Goal: Transaction & Acquisition: Book appointment/travel/reservation

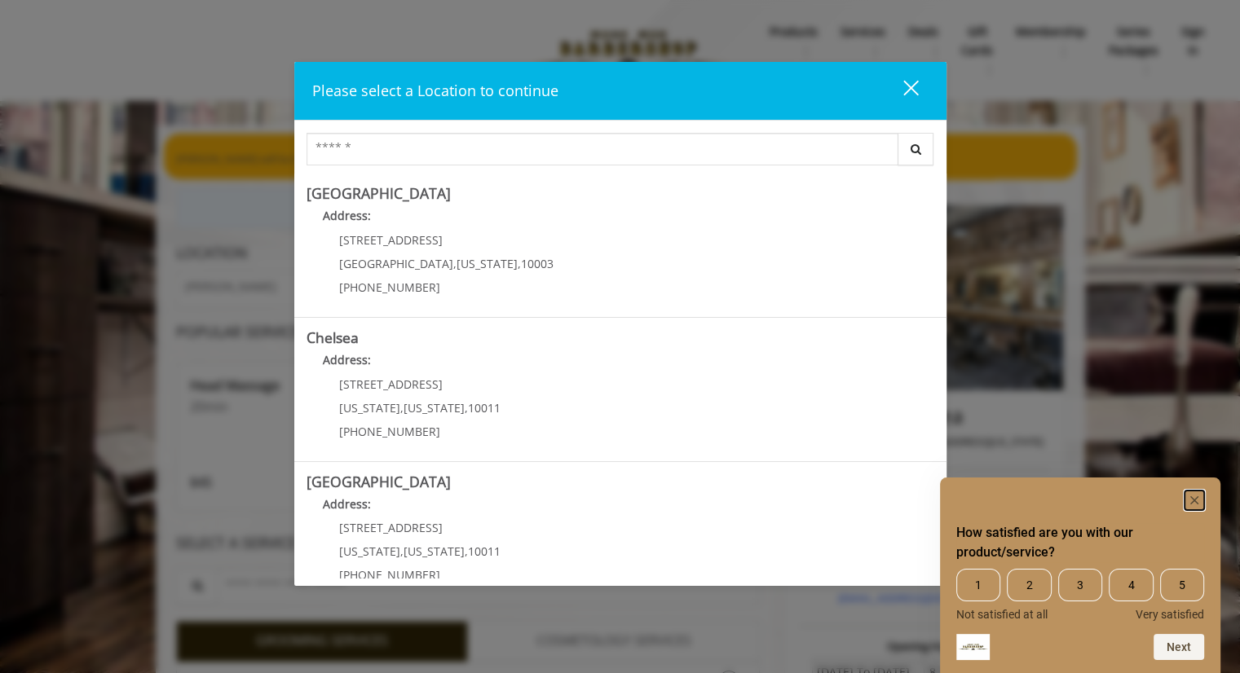
click at [1195, 496] on rect "Hide survey" at bounding box center [1195, 501] width 20 height 20
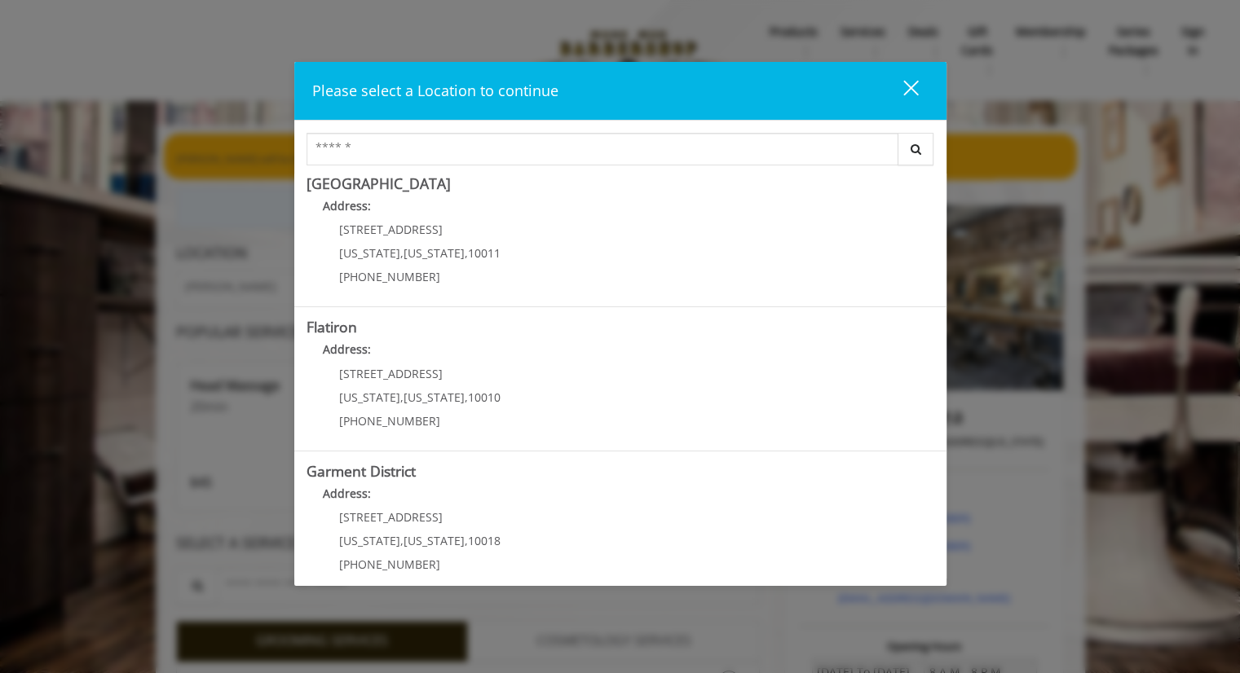
scroll to position [316, 0]
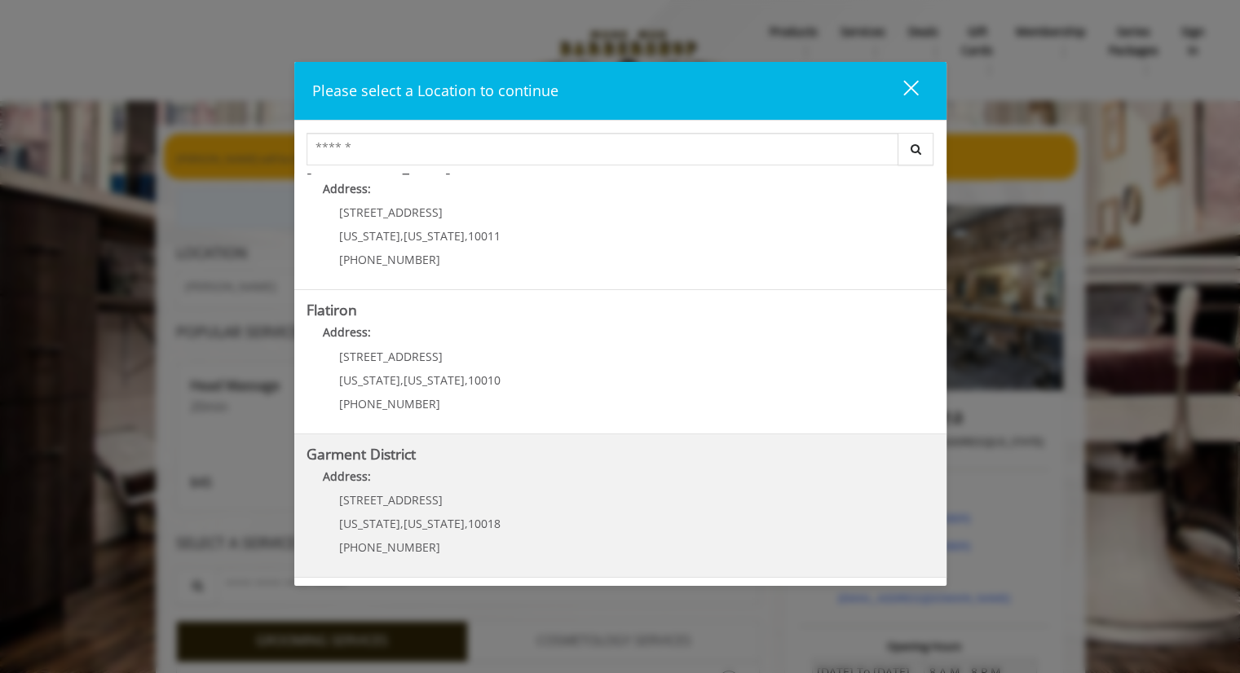
click at [523, 470] on District "Address:" at bounding box center [621, 481] width 628 height 26
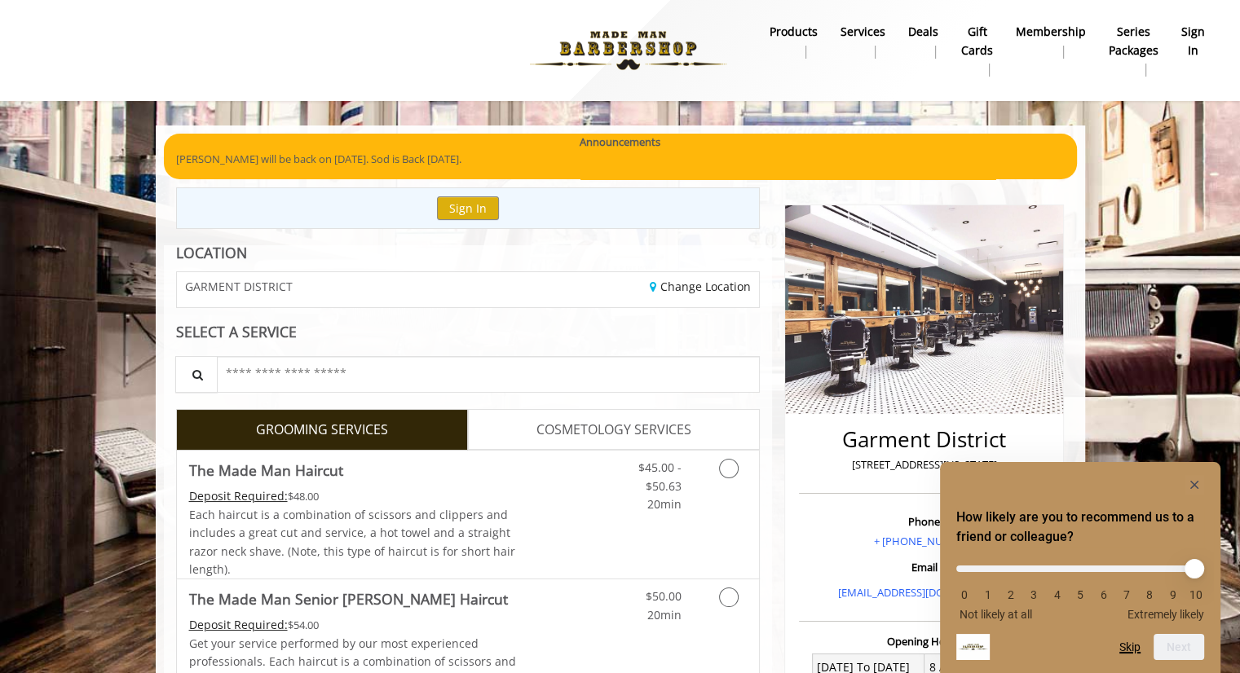
click at [1136, 644] on button "Skip" at bounding box center [1129, 647] width 21 height 13
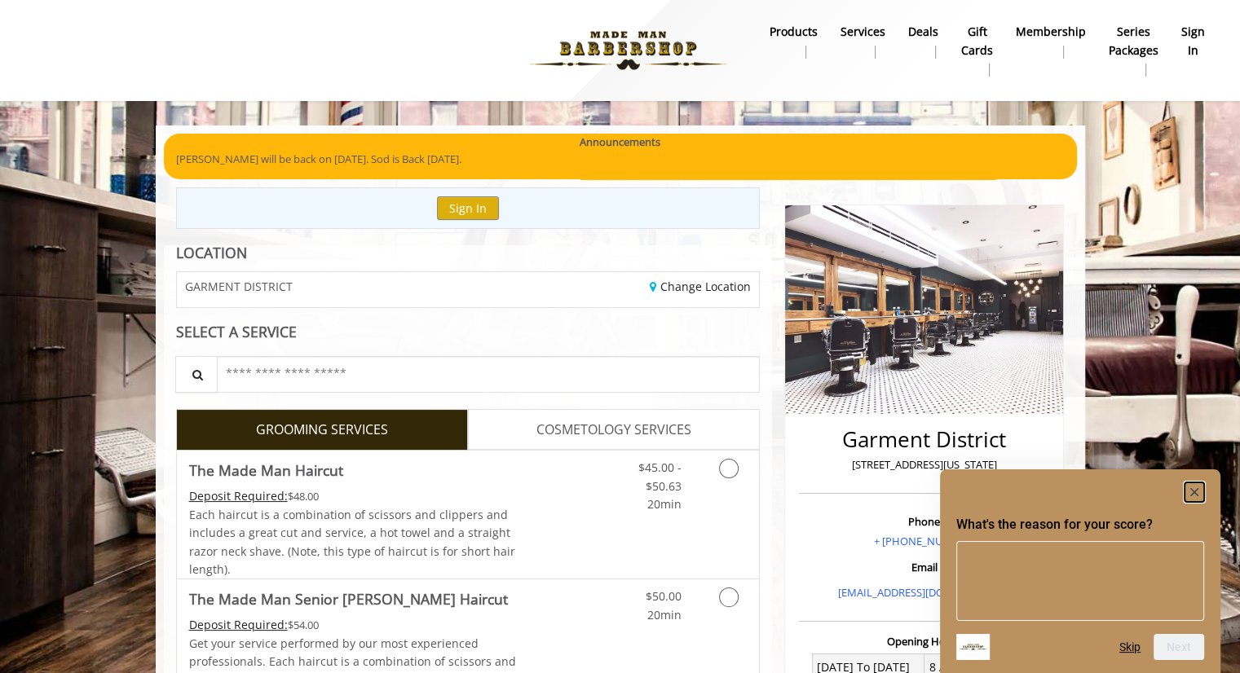
click at [1197, 487] on rect "Hide survey" at bounding box center [1195, 493] width 20 height 20
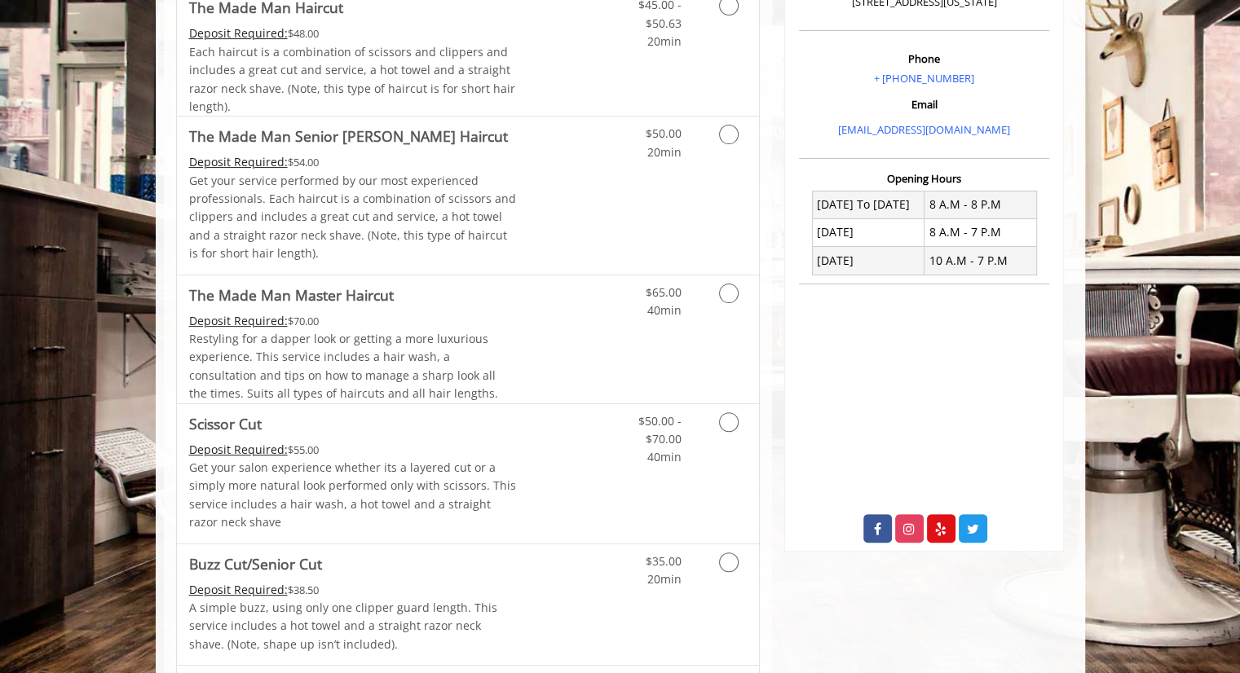
scroll to position [466, 0]
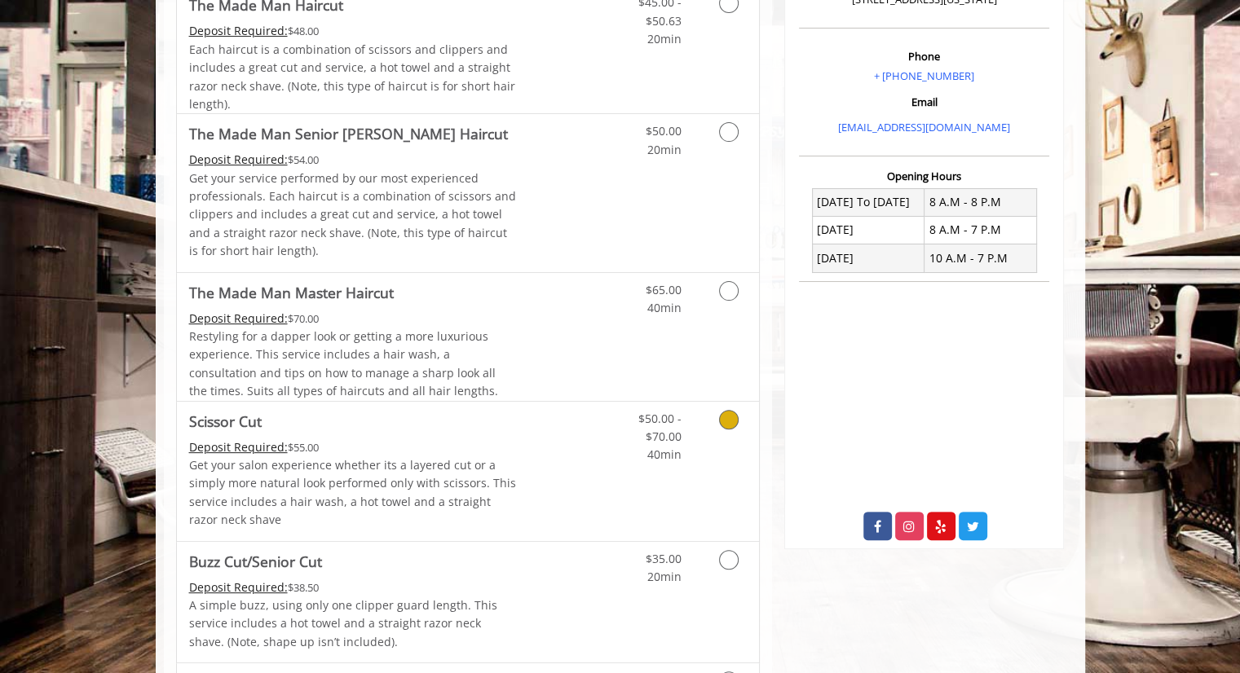
click at [729, 417] on icon "Grooming services" at bounding box center [729, 420] width 20 height 20
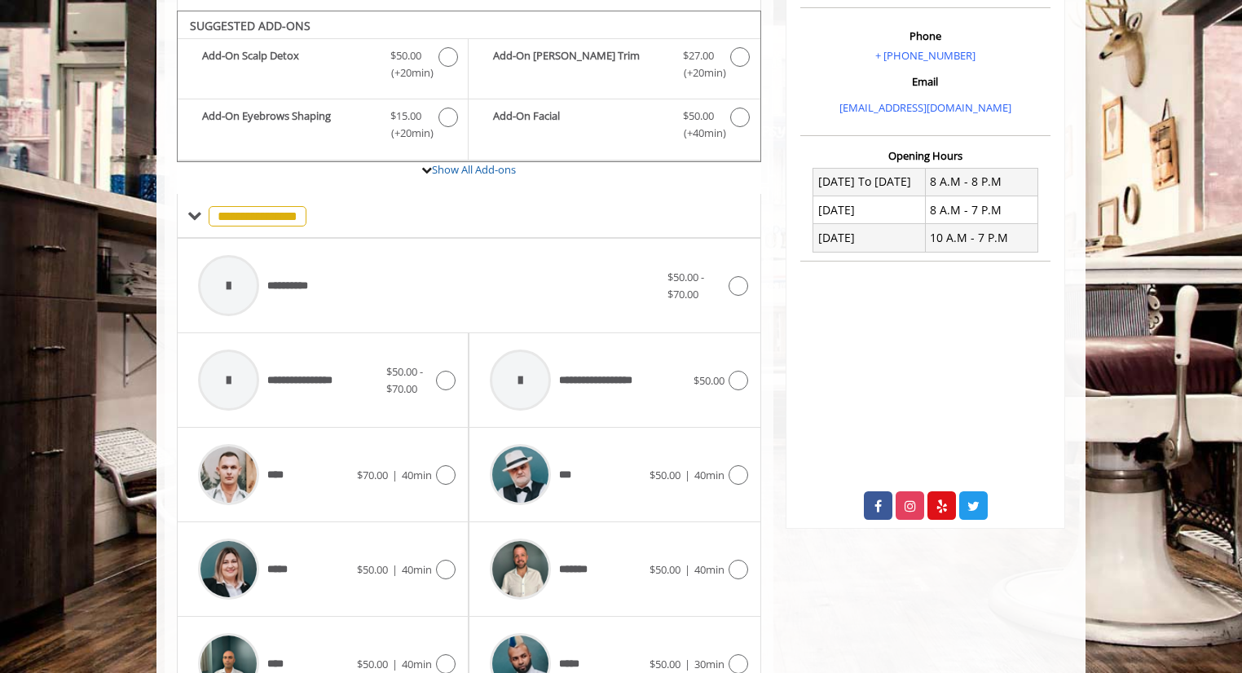
scroll to position [496, 0]
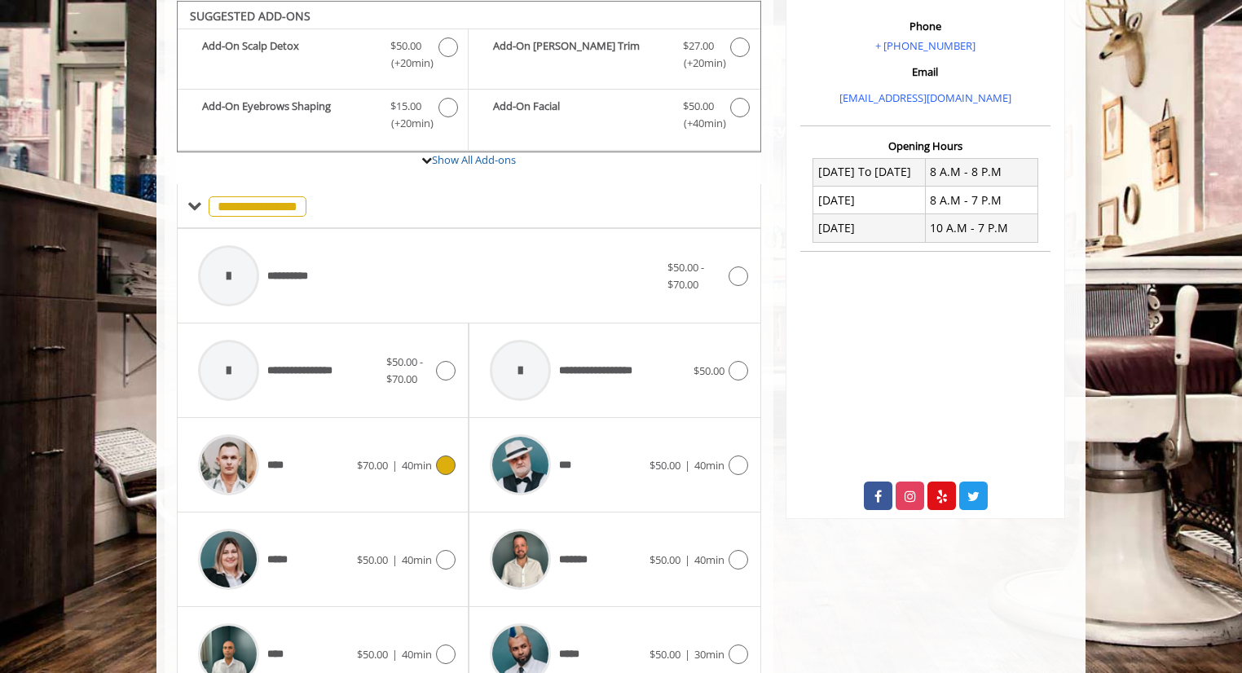
click at [451, 465] on icon at bounding box center [446, 466] width 20 height 20
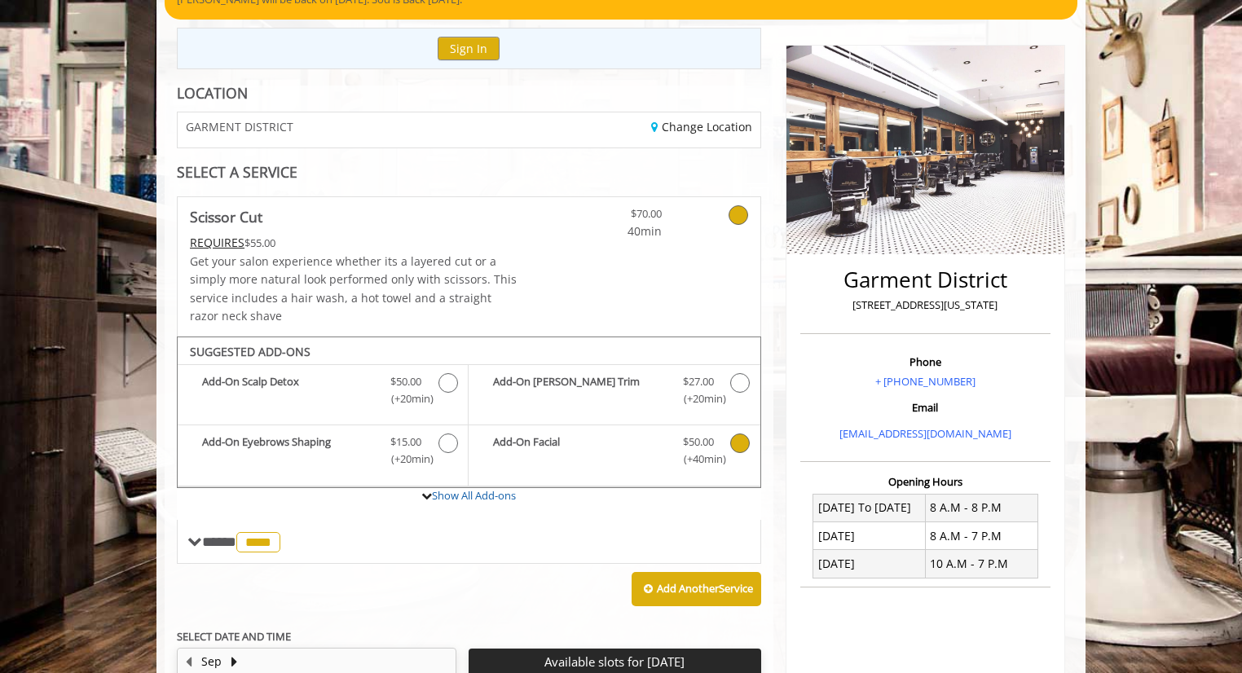
scroll to position [466, 0]
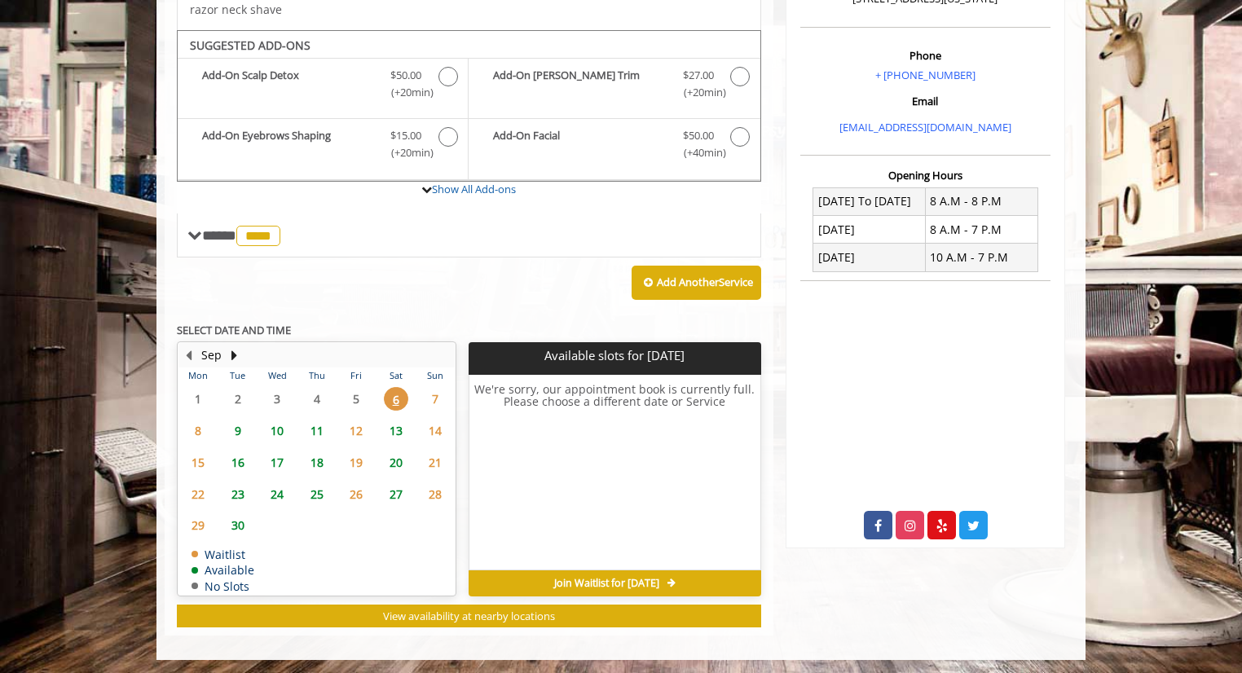
click at [281, 427] on span "10" at bounding box center [277, 431] width 24 height 24
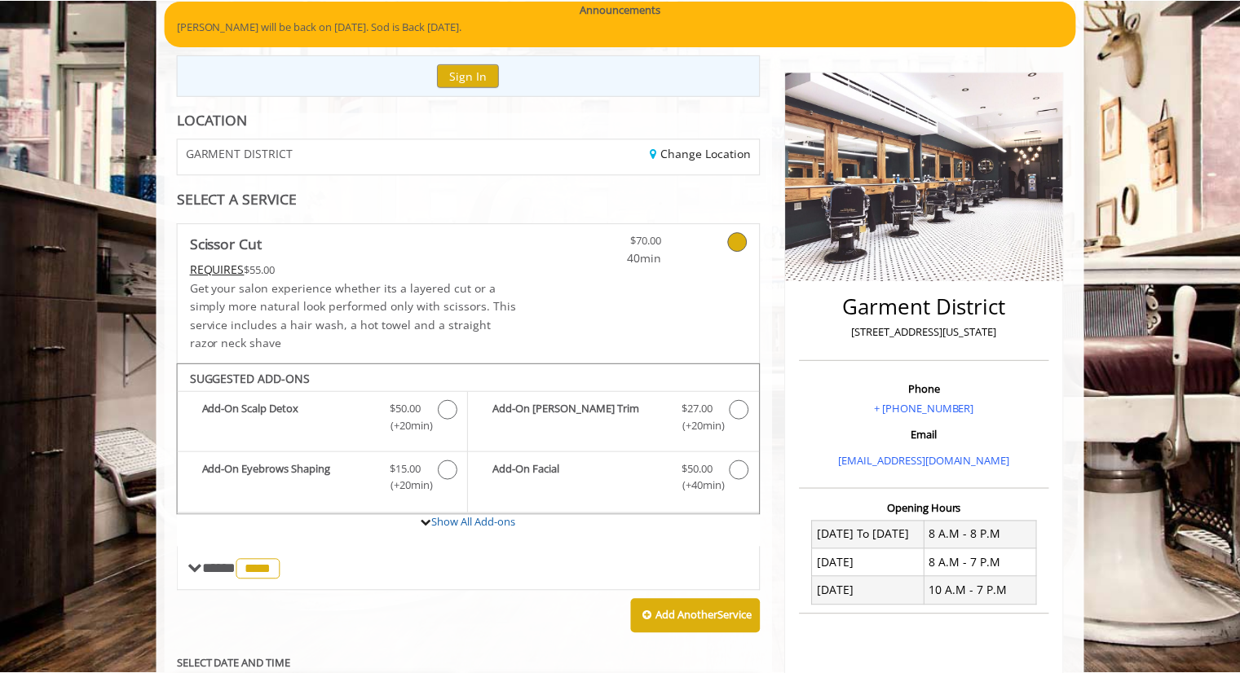
scroll to position [0, 0]
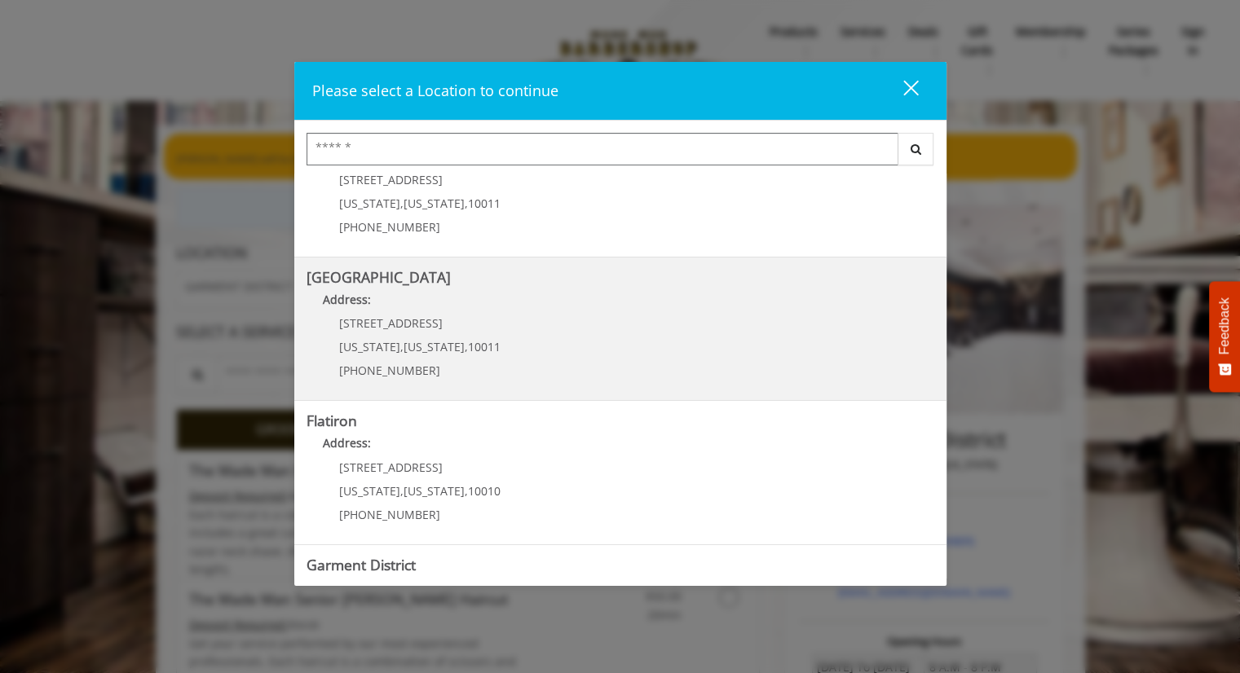
scroll to position [316, 0]
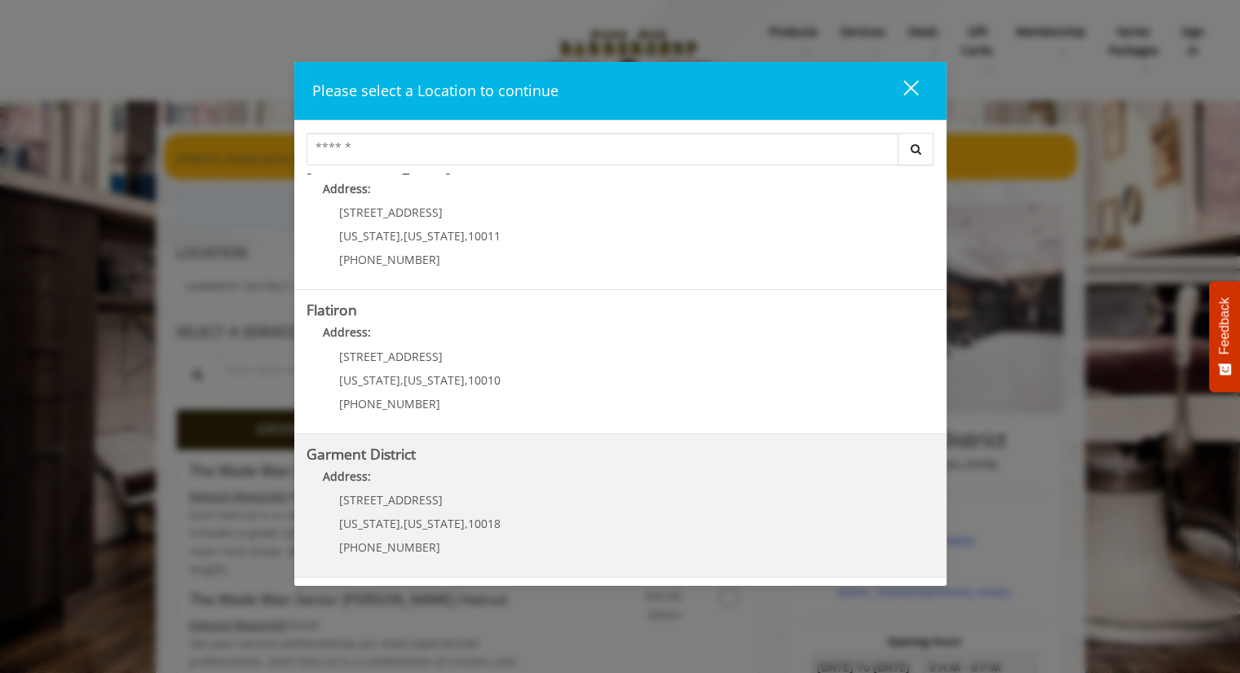
click at [410, 510] on div "1400 Broadway New York , New York , 10018 (212) 997-4247" at bounding box center [408, 529] width 202 height 71
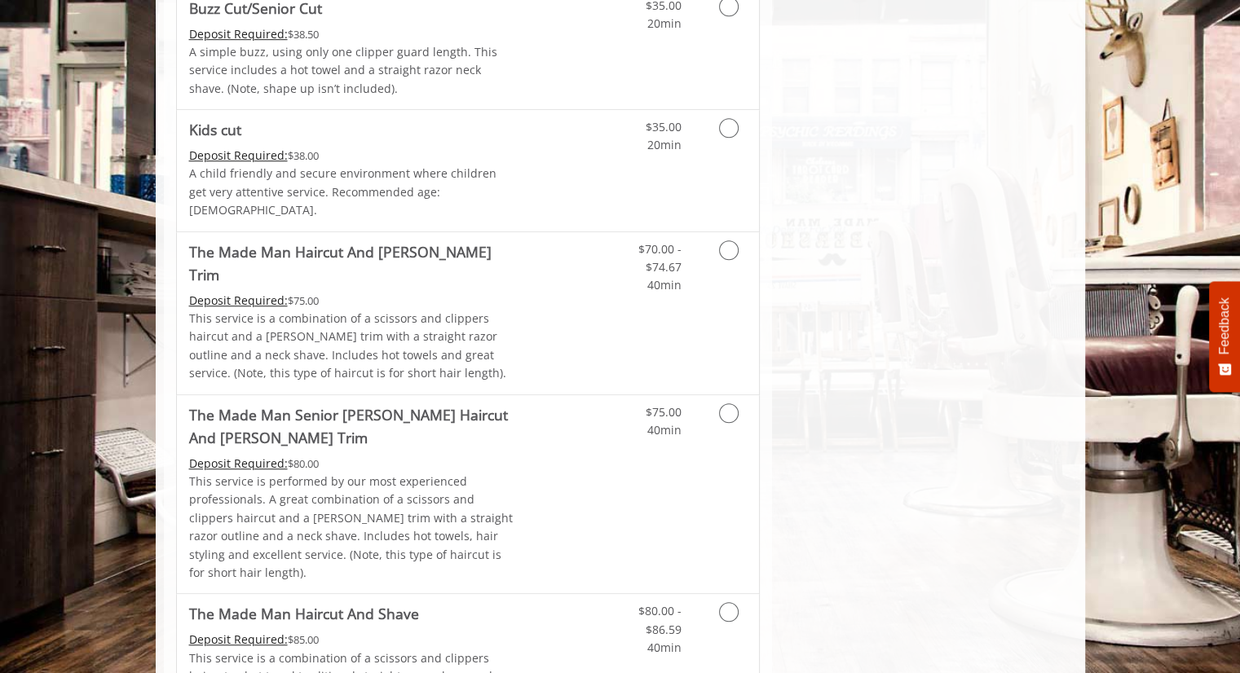
scroll to position [1020, 0]
